Goal: Task Accomplishment & Management: Manage account settings

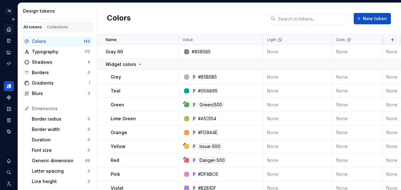
click at [9, 30] on icon "Home" at bounding box center [9, 29] width 4 height 4
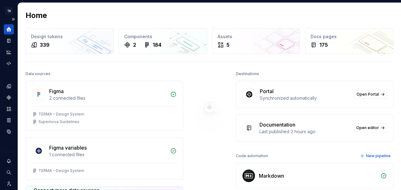
click at [275, 128] on div "Last published 2 hours ago" at bounding box center [304, 131] width 90 height 6
click at [368, 130] on link "Open editor" at bounding box center [369, 127] width 33 height 9
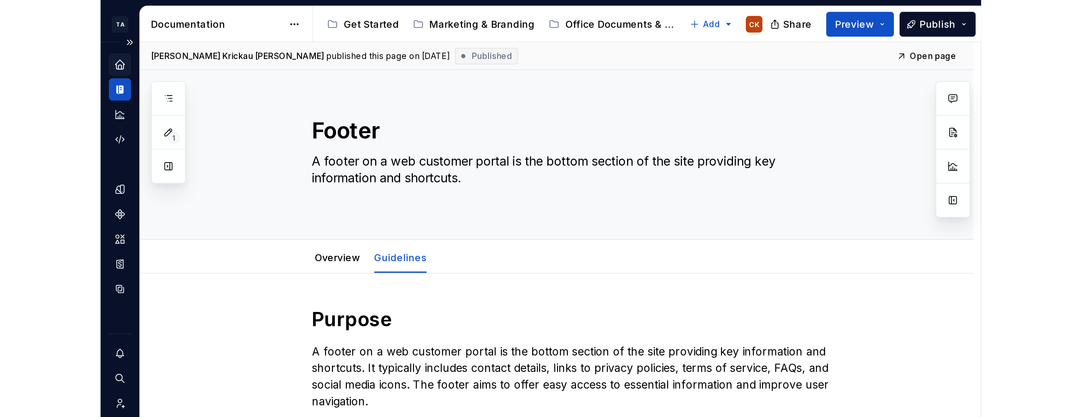
scroll to position [1, 0]
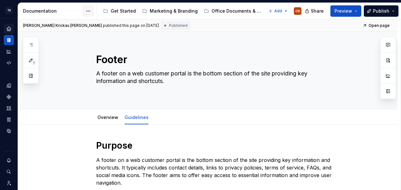
click at [89, 13] on html "TA Digital Web Design CK Design system data Documentation Accessibility guide f…" at bounding box center [200, 95] width 401 height 190
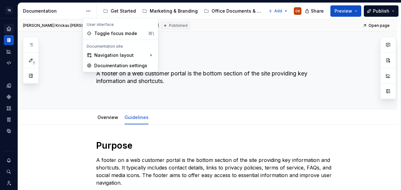
click at [219, 38] on html "TA Digital Web Design CK Design system data Documentation Accessibility guide f…" at bounding box center [200, 95] width 401 height 190
click at [91, 11] on html "TA Digital Web Design CK Design system data Documentation Accessibility guide f…" at bounding box center [200, 95] width 401 height 190
click at [110, 64] on div "Documentation settings" at bounding box center [124, 65] width 60 height 6
type textarea "*"
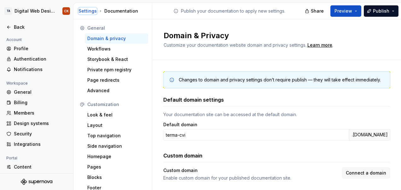
click at [88, 12] on div "Settings" at bounding box center [87, 11] width 18 height 6
